Goal: Task Accomplishment & Management: Manage account settings

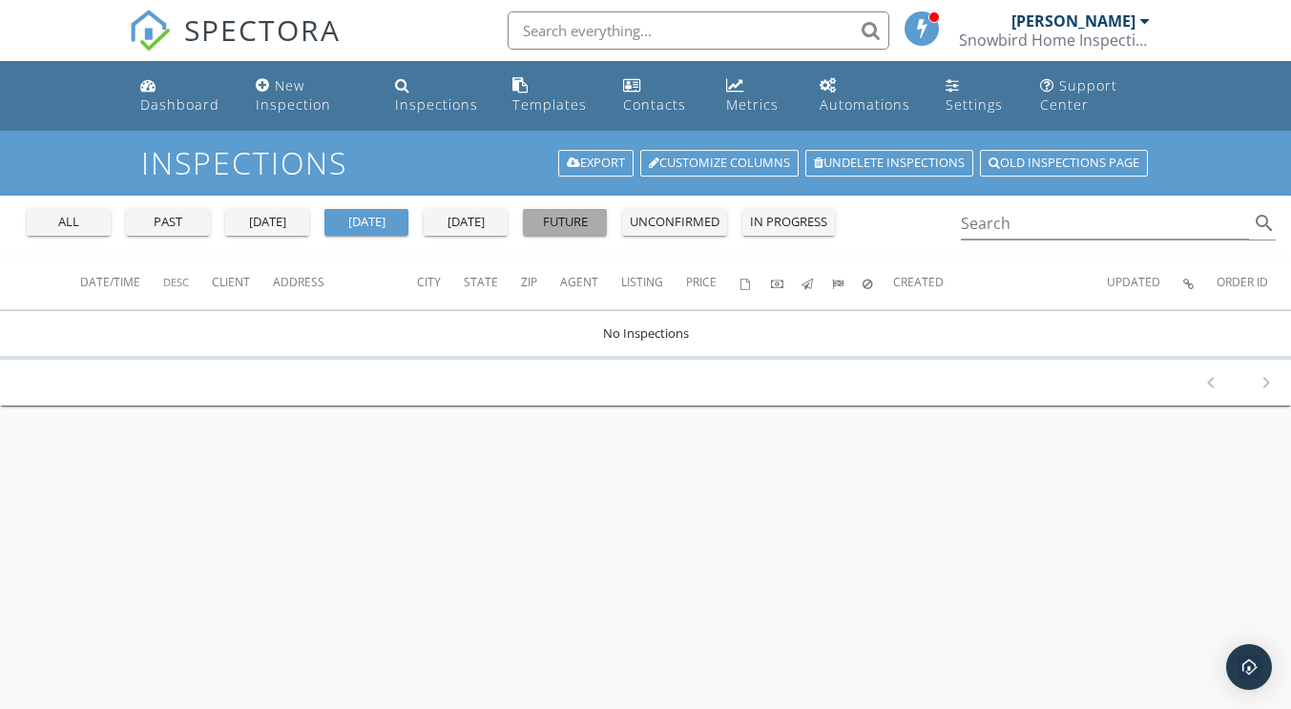
click at [552, 218] on div "future" at bounding box center [564, 222] width 69 height 19
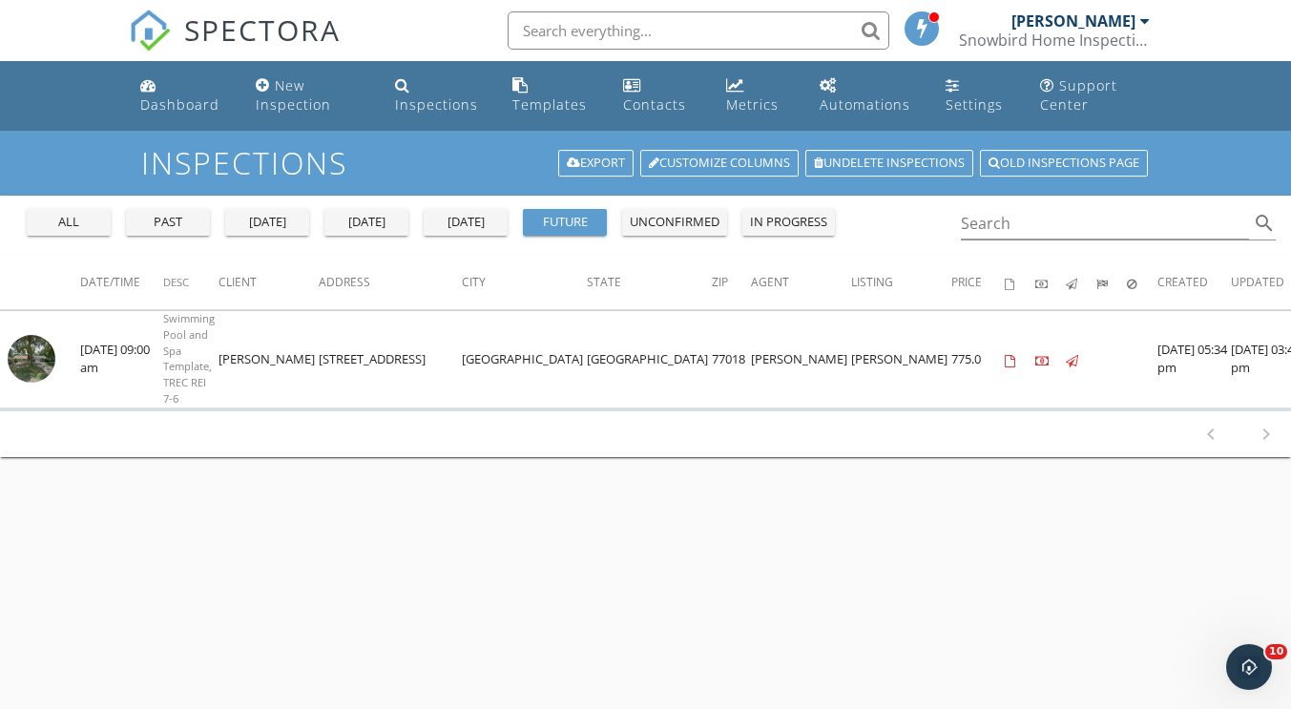
click at [54, 350] on td at bounding box center [40, 359] width 80 height 97
click at [27, 367] on img at bounding box center [32, 359] width 48 height 48
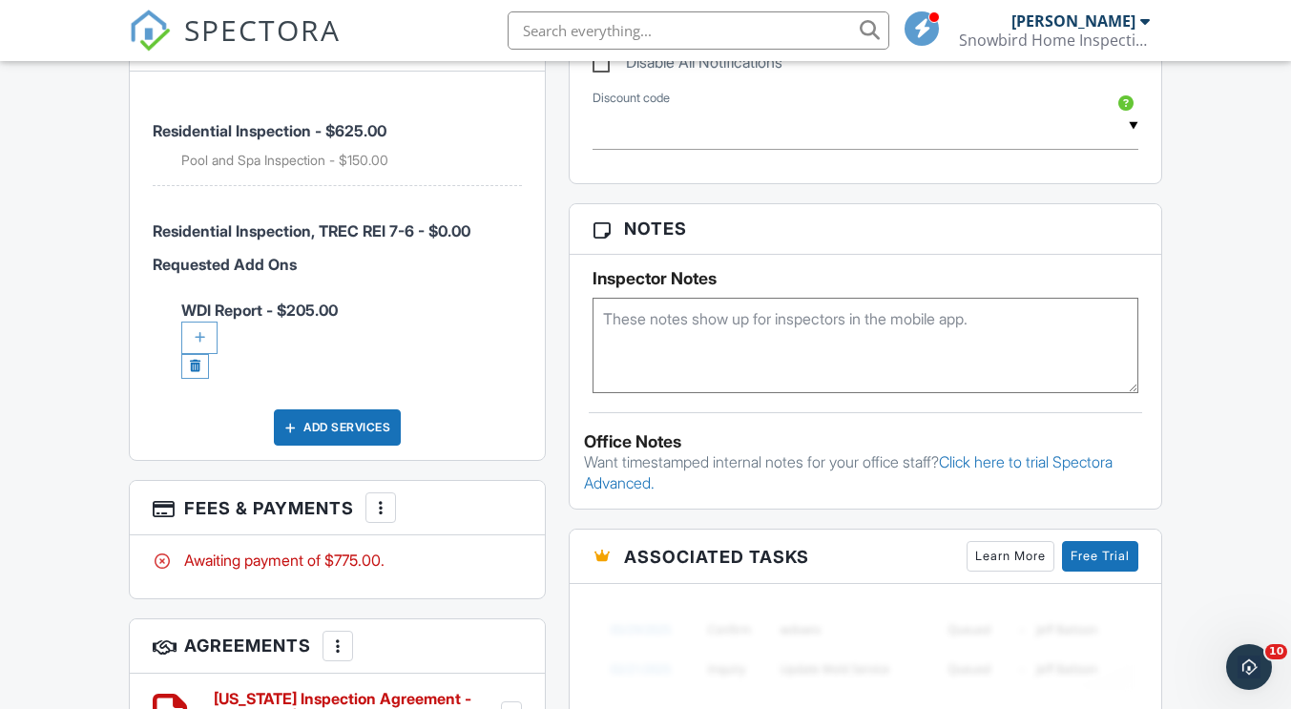
click at [200, 321] on div at bounding box center [199, 337] width 36 height 32
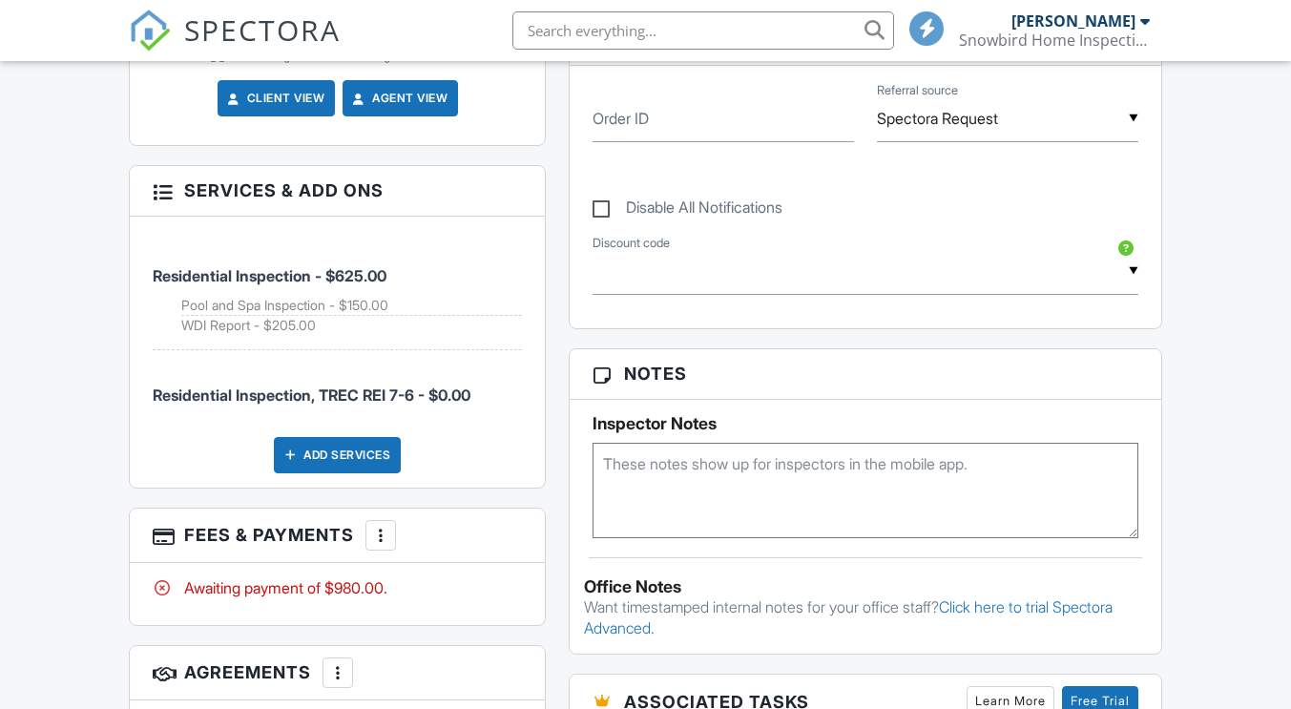
scroll to position [1290, 0]
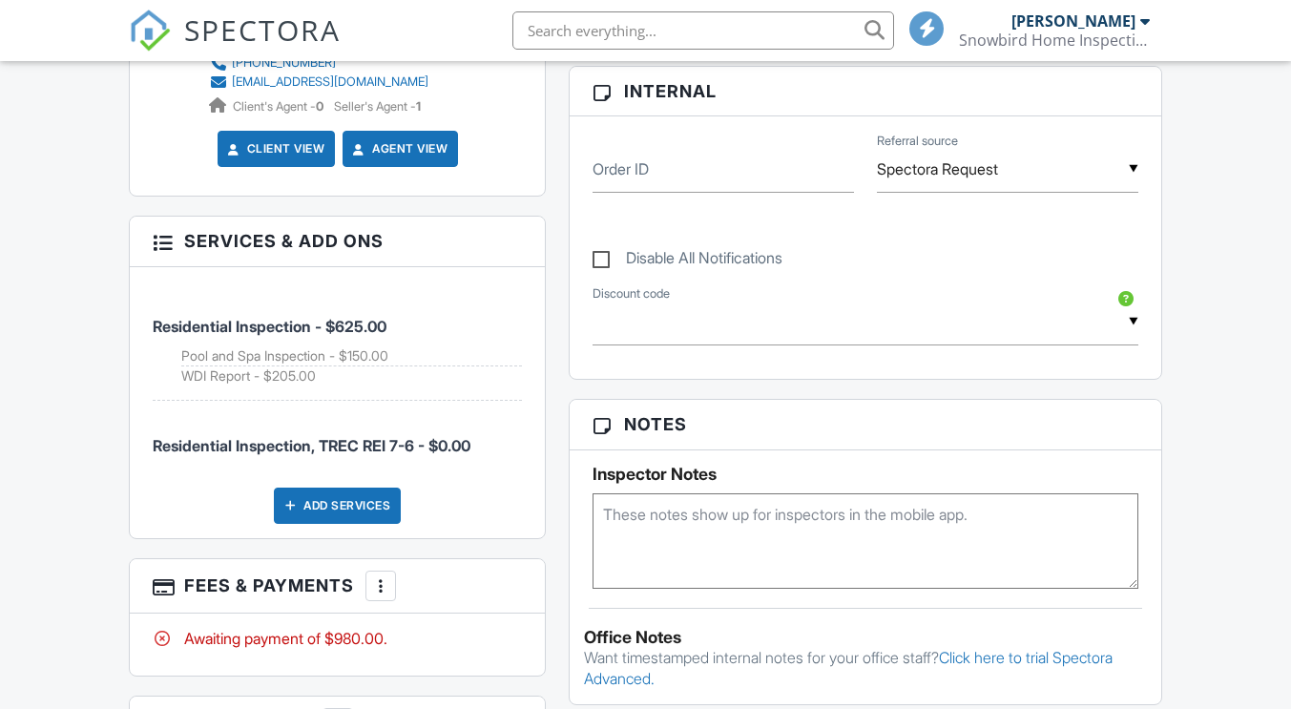
click at [390, 576] on div at bounding box center [380, 585] width 19 height 19
click at [376, 576] on div at bounding box center [380, 585] width 19 height 19
click at [385, 576] on div at bounding box center [380, 585] width 19 height 19
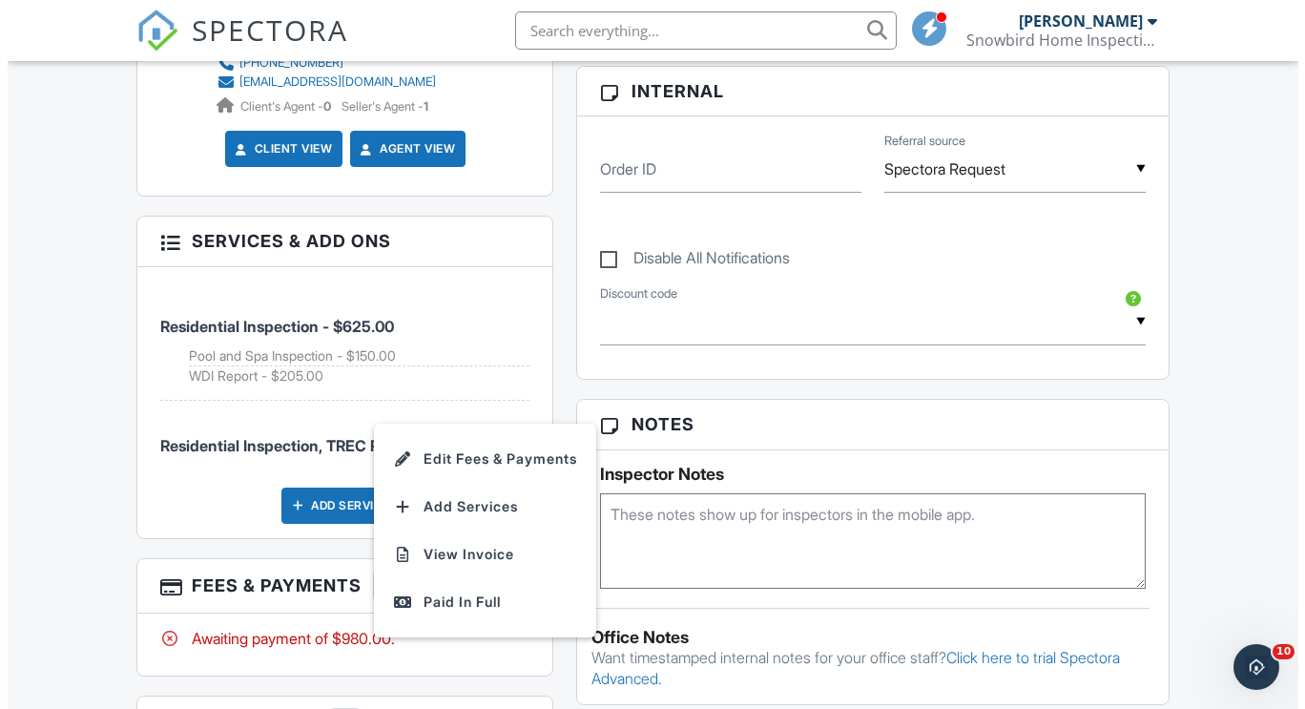
scroll to position [0, 0]
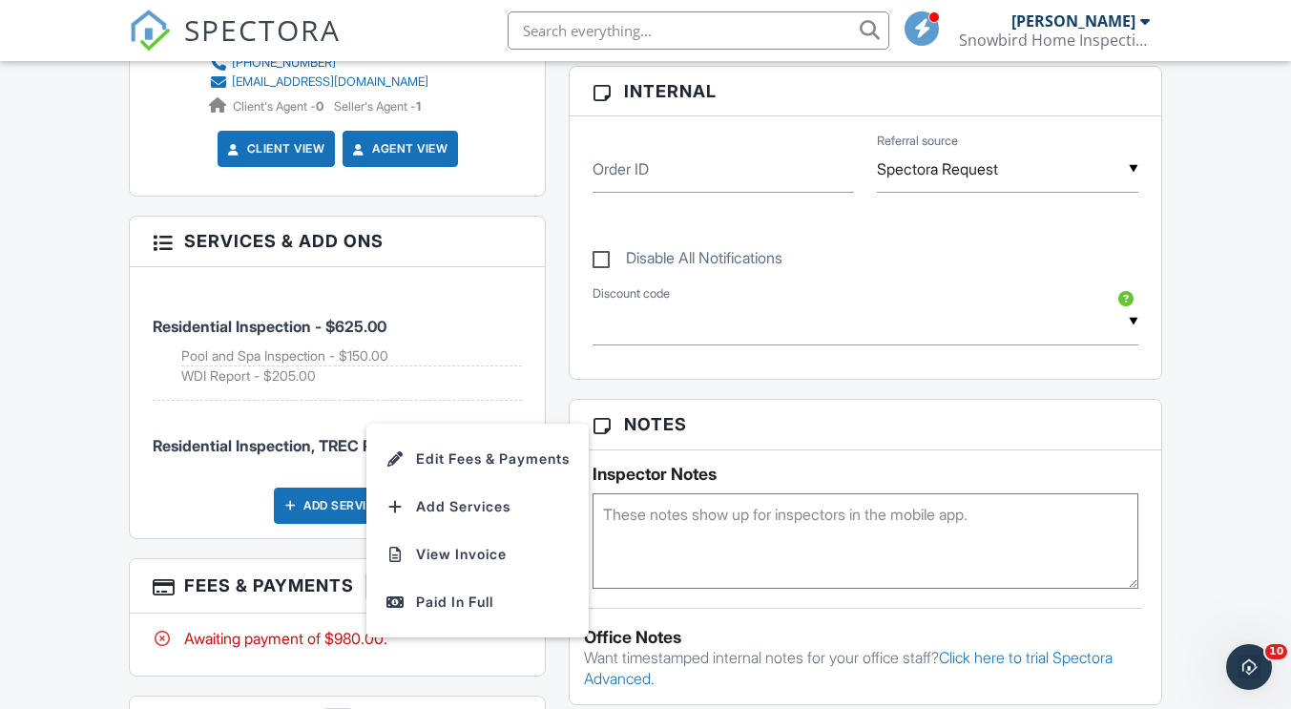
click at [526, 435] on li "Edit Fees & Payments" at bounding box center [477, 459] width 199 height 48
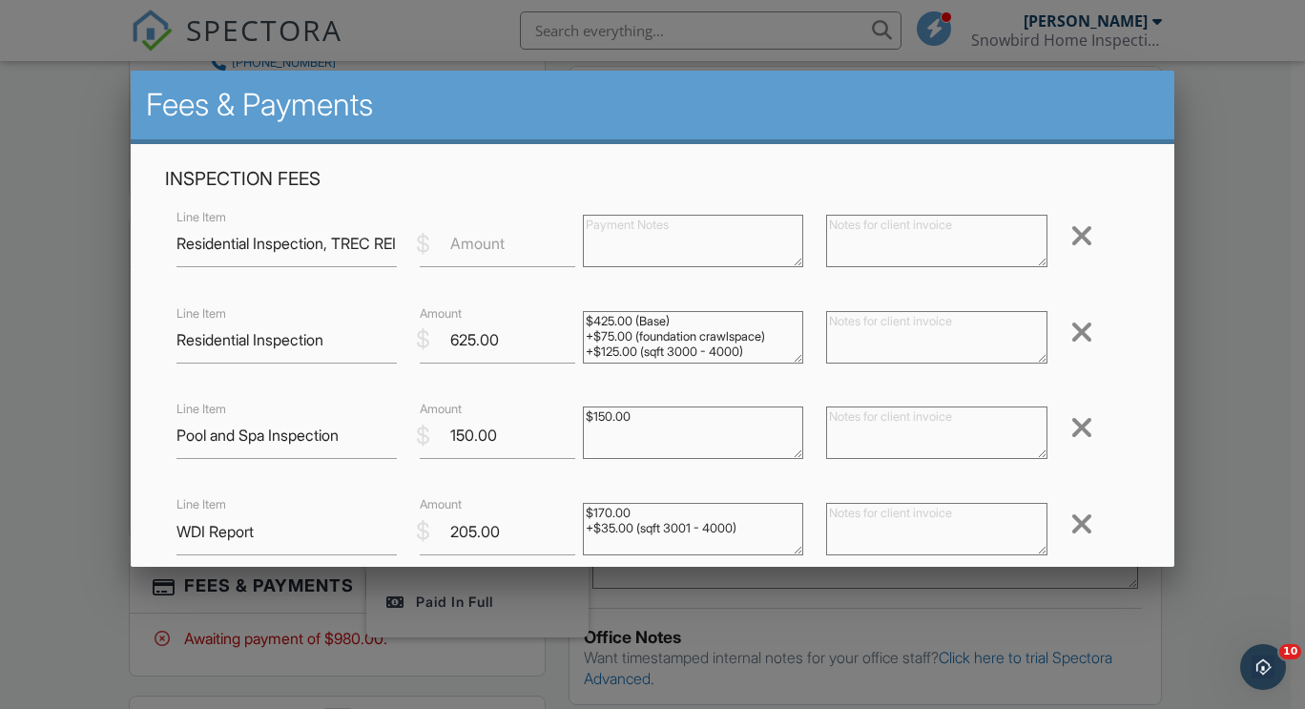
click at [1070, 238] on div at bounding box center [1081, 235] width 23 height 31
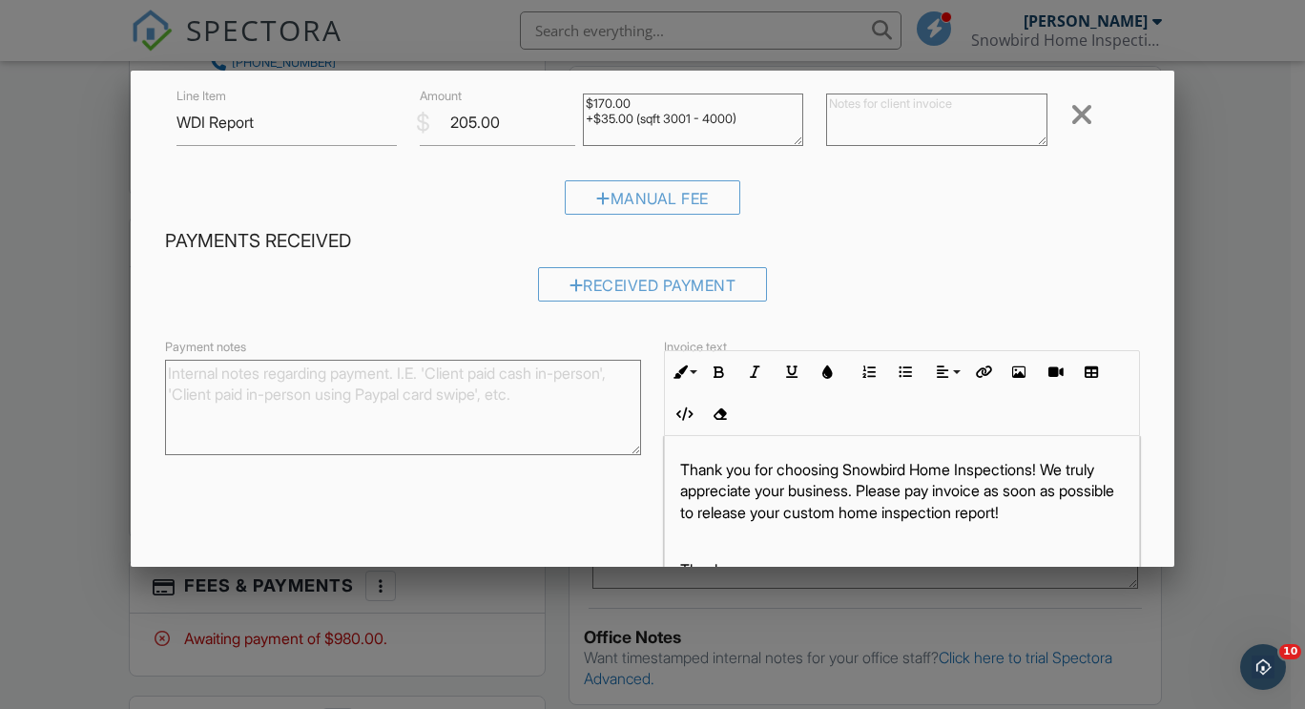
scroll to position [417, 0]
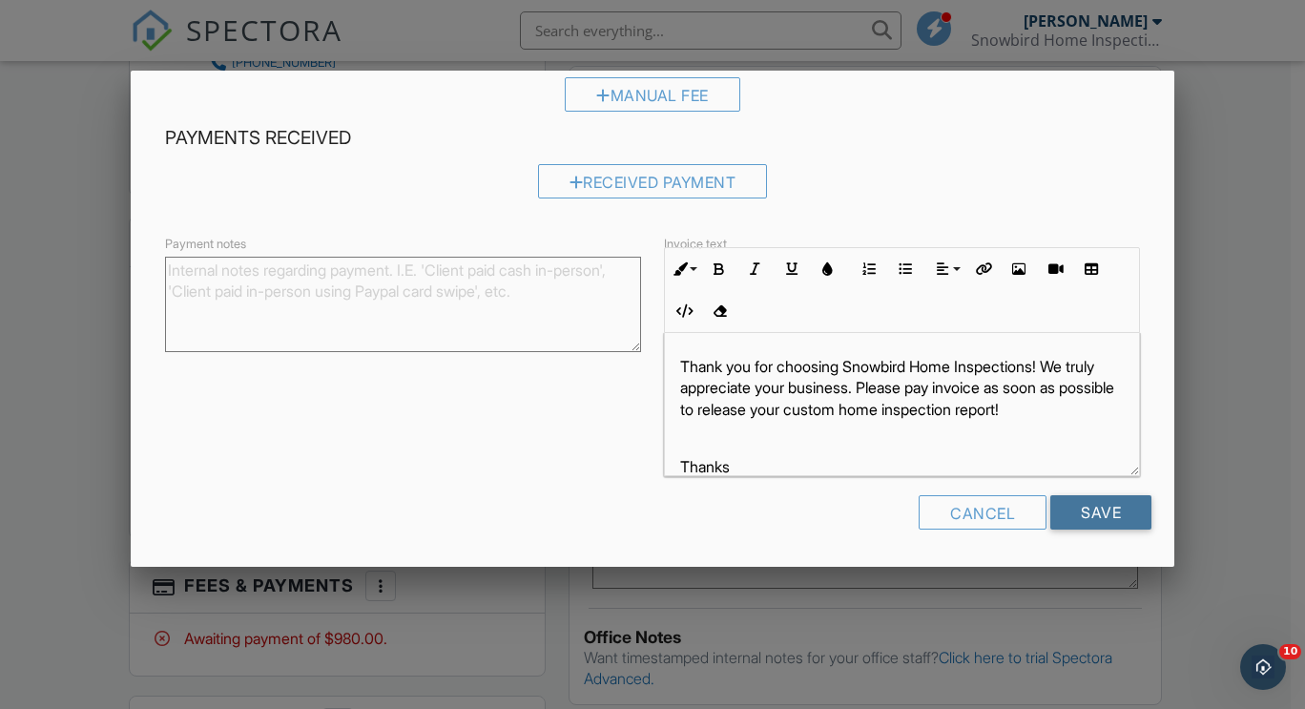
click at [1088, 526] on input "Save" at bounding box center [1100, 512] width 101 height 34
